Goal: Communication & Community: Answer question/provide support

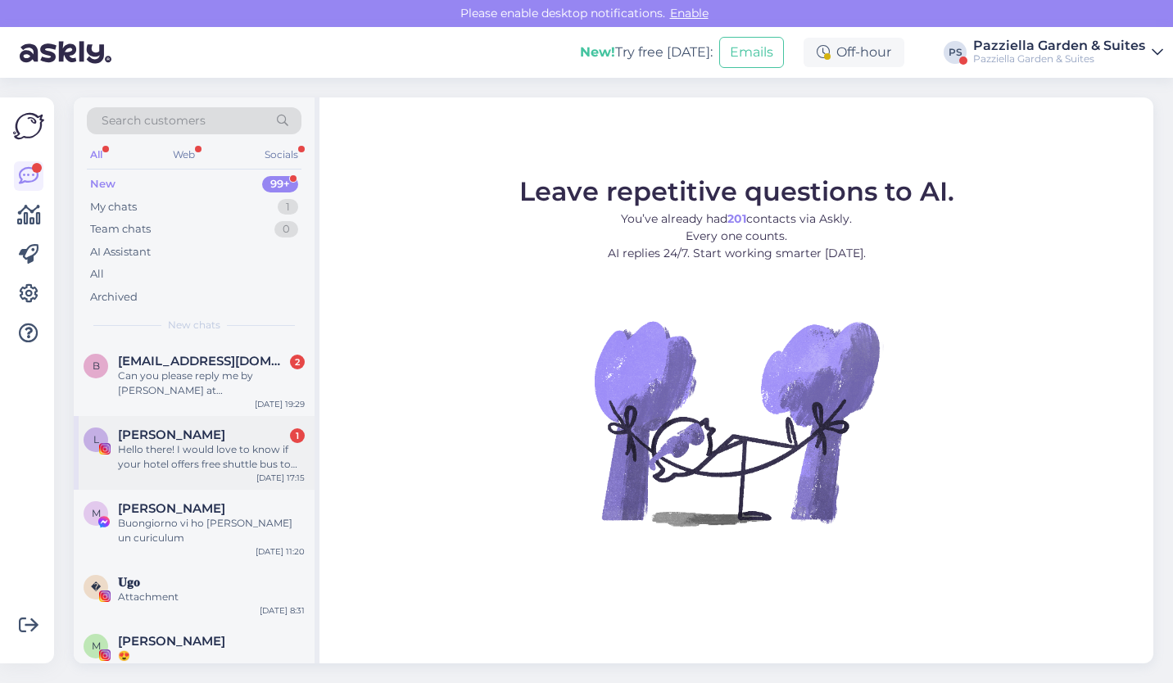
click at [268, 447] on div "Hello there! I would love to know if your hotel offers free shuttle bus to the …" at bounding box center [211, 456] width 187 height 29
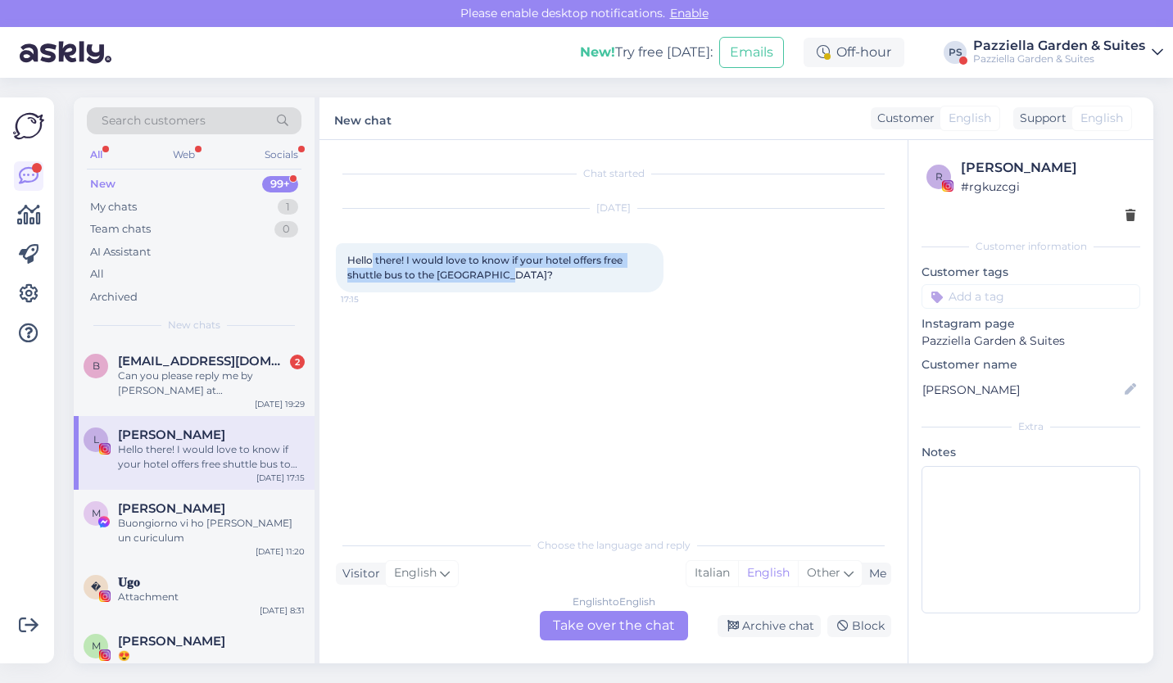
drag, startPoint x: 515, startPoint y: 283, endPoint x: 370, endPoint y: 266, distance: 146.0
click at [370, 266] on div "Hello there! I would love to know if your hotel offers free shuttle bus to the …" at bounding box center [500, 267] width 328 height 49
click at [239, 393] on div "Can you please reply me by [PERSON_NAME] at [PHONE_NUMBER]" at bounding box center [211, 383] width 187 height 29
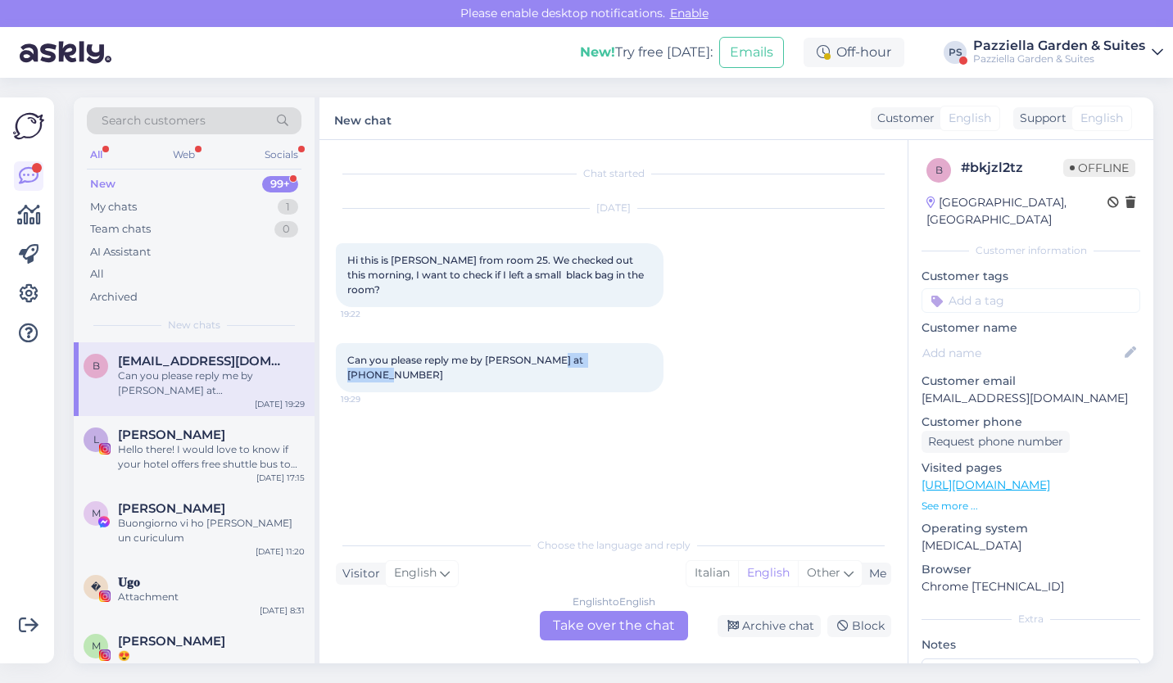
drag, startPoint x: 555, startPoint y: 360, endPoint x: 624, endPoint y: 362, distance: 69.7
click at [624, 362] on div "Can you please reply me by [PERSON_NAME] at [PHONE_NUMBER]:29" at bounding box center [500, 367] width 328 height 49
copy span "[PHONE_NUMBER]"
click at [616, 638] on div "English to English Take over the chat" at bounding box center [614, 625] width 148 height 29
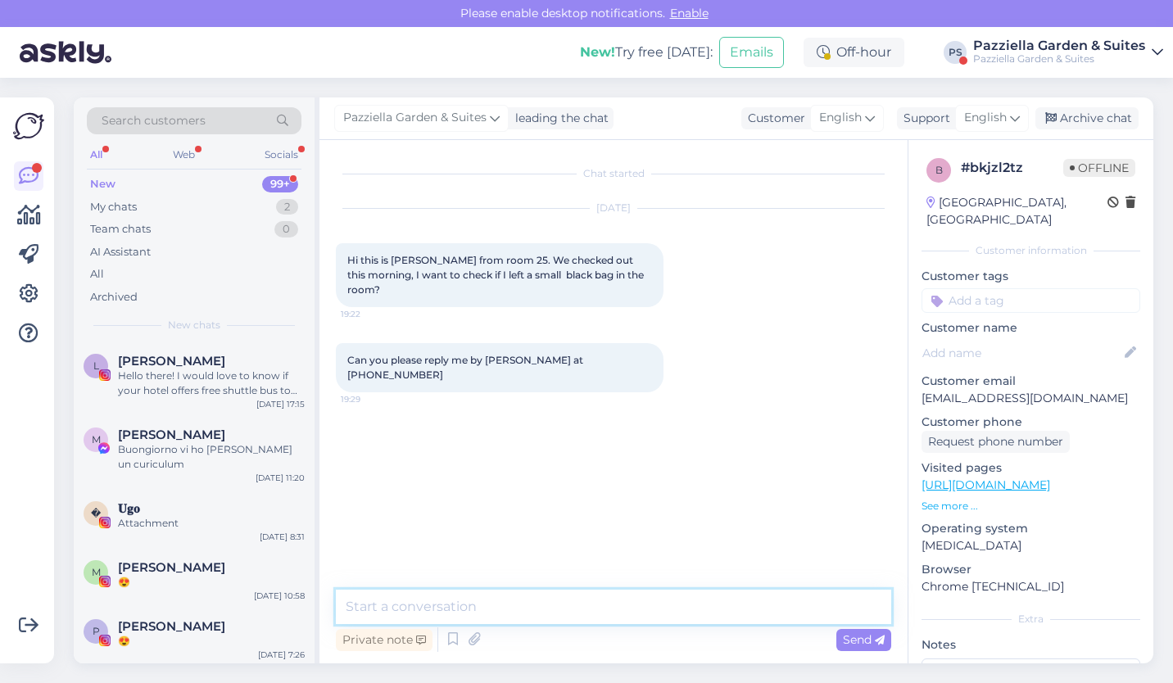
click at [561, 607] on textarea at bounding box center [613, 607] width 555 height 34
click at [561, 608] on textarea at bounding box center [613, 607] width 555 height 34
click at [513, 606] on textarea "He" at bounding box center [613, 607] width 555 height 34
type textarea "H"
paste textarea "Hello, Many greetings from [GEOGRAPHIC_DATA]. We hope you had a safe trip back.…"
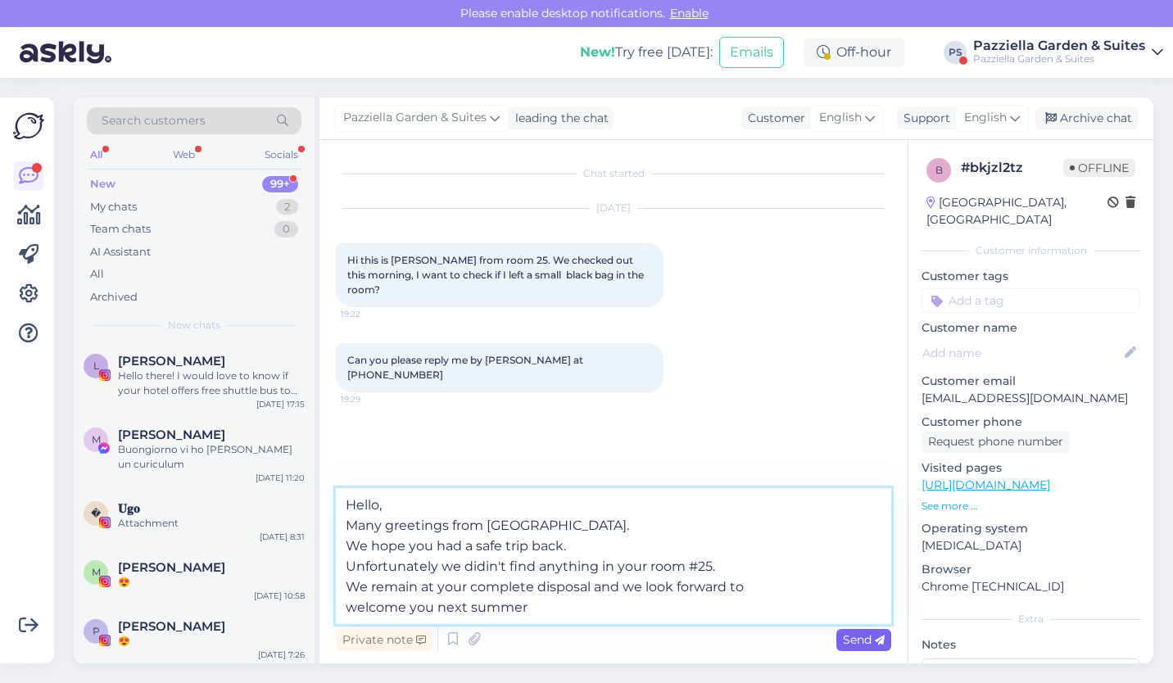
type textarea "Hello, Many greetings from [GEOGRAPHIC_DATA]. We hope you had a safe trip back.…"
click at [859, 642] on span "Send" at bounding box center [864, 639] width 42 height 15
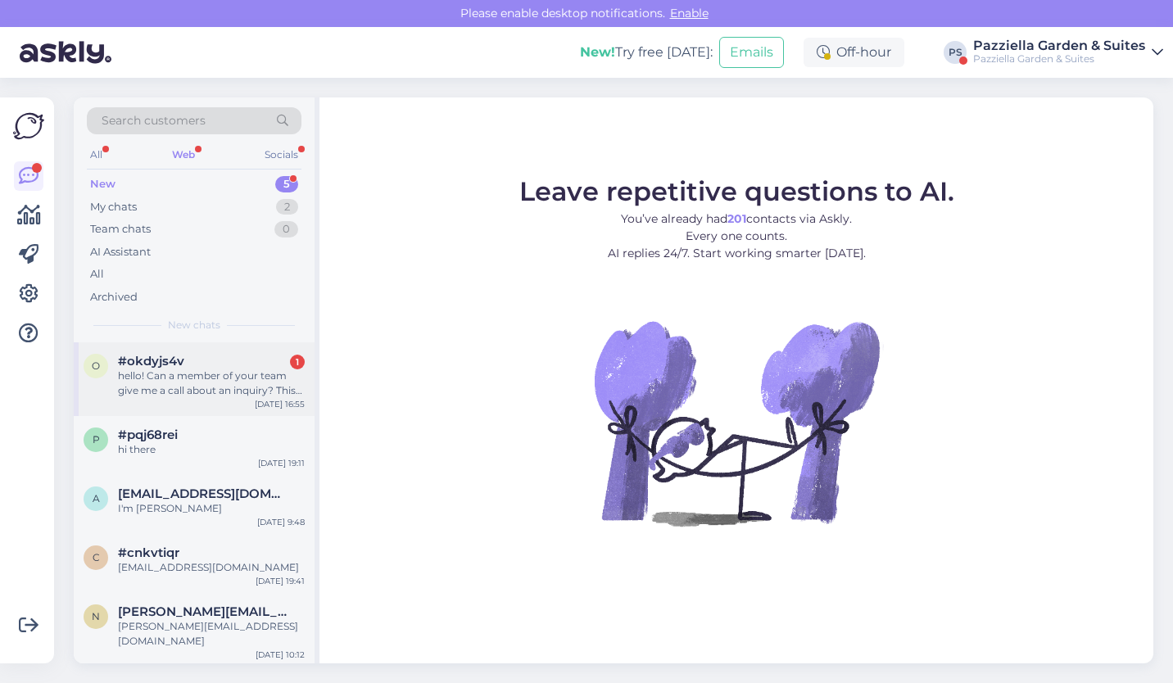
click at [209, 394] on div "hello! Can a member of your team give me a call about an inquiry? This is Sydne…" at bounding box center [211, 383] width 187 height 29
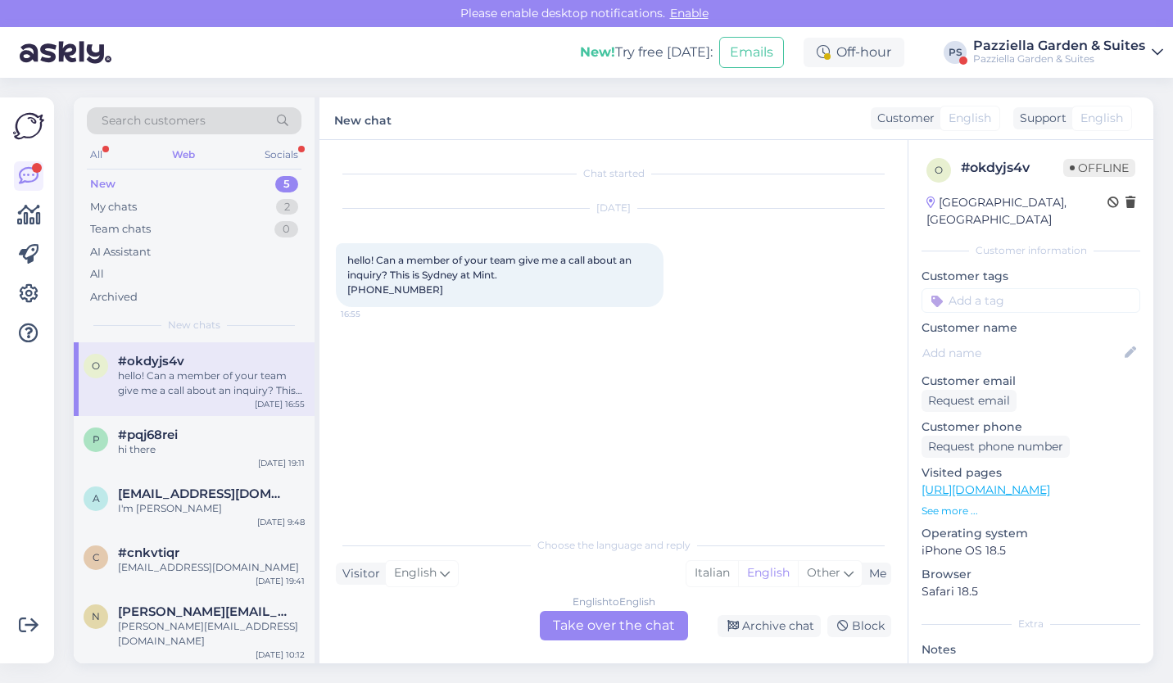
drag, startPoint x: 520, startPoint y: 283, endPoint x: 366, endPoint y: 247, distance: 158.4
click at [366, 247] on div "hello! Can a member of your team give me a call about an inquiry? This is Sydne…" at bounding box center [500, 275] width 328 height 64
click at [465, 259] on span "hello! Can a member of your team give me a call about an inquiry? This is Sydne…" at bounding box center [490, 275] width 287 height 42
click at [205, 479] on div "a [EMAIL_ADDRESS][DOMAIN_NAME] I'm [PERSON_NAME] [DATE] 9:48" at bounding box center [194, 504] width 241 height 59
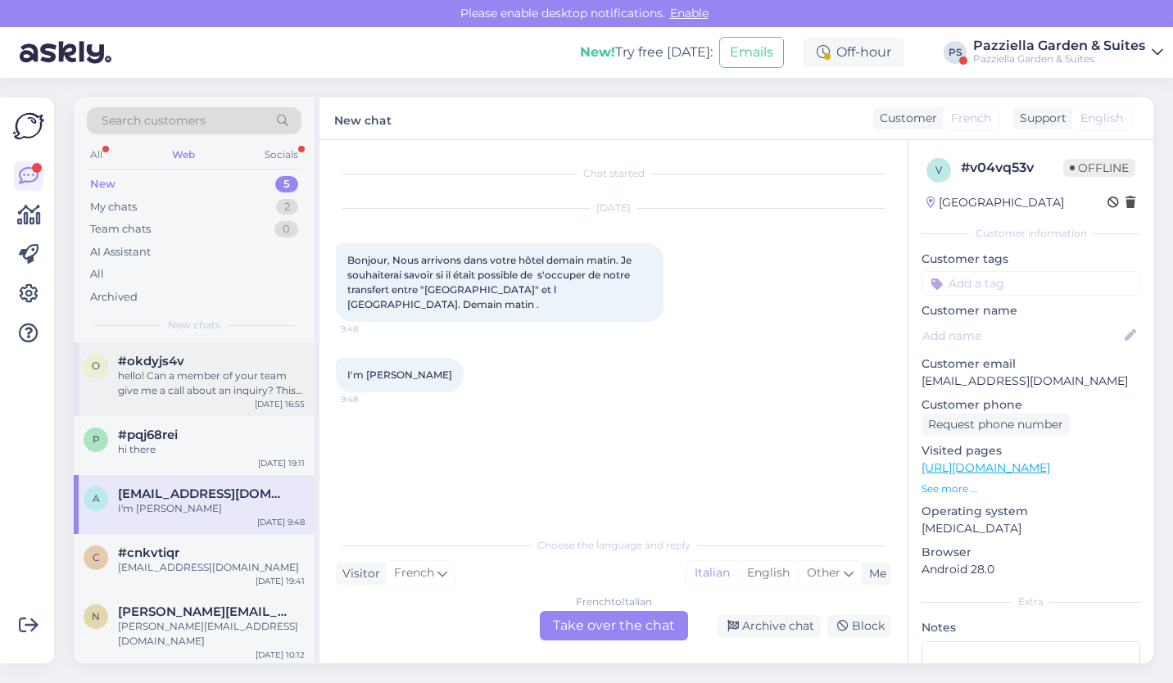
click at [243, 379] on div "hello! Can a member of your team give me a call about an inquiry? This is Sydne…" at bounding box center [211, 383] width 187 height 29
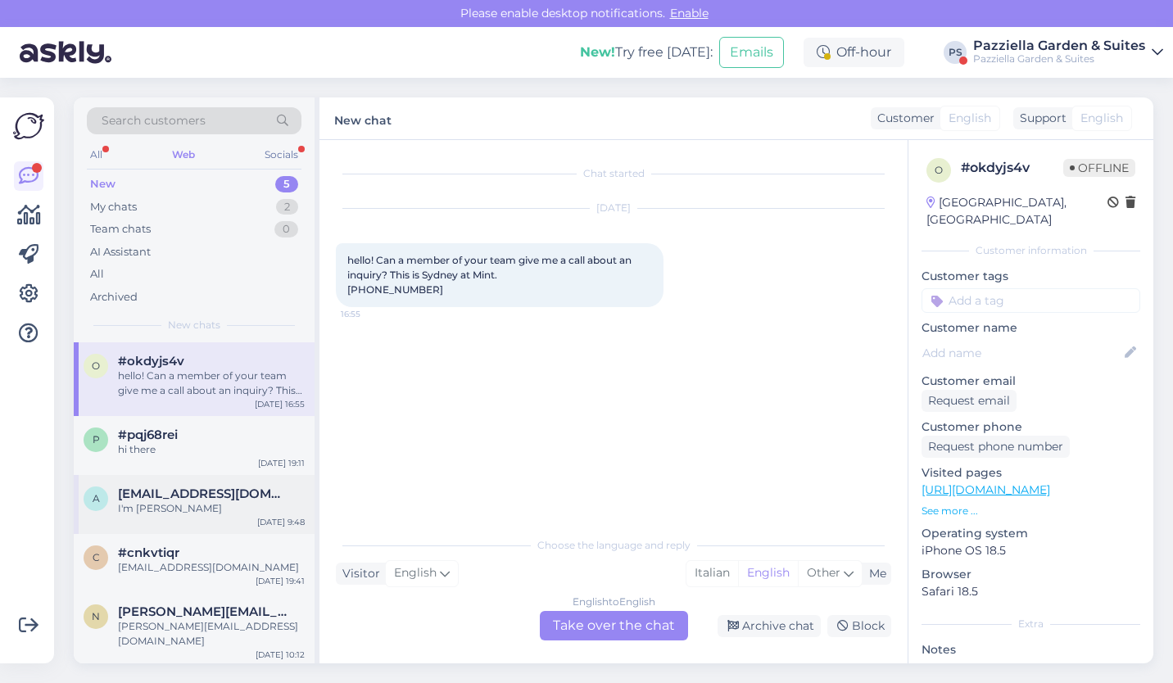
click at [187, 504] on div "I'm Mr Anthony Krummenacker" at bounding box center [211, 508] width 187 height 15
